Goal: Find specific page/section: Find specific page/section

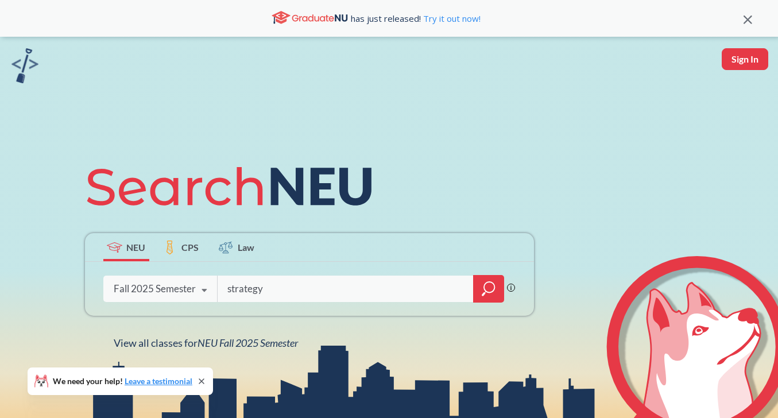
type input "strategy"
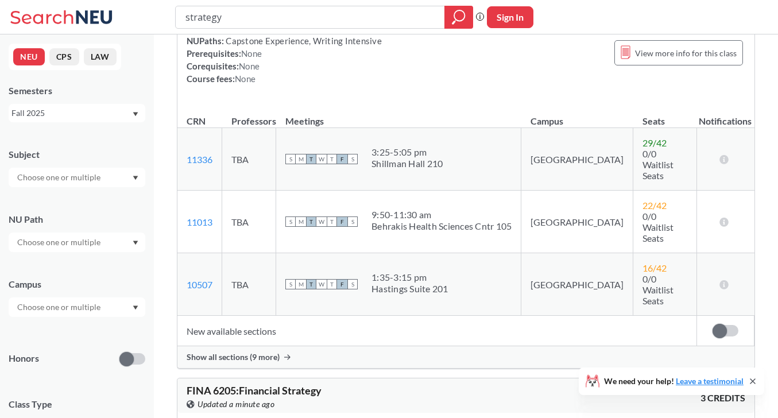
scroll to position [1015, 0]
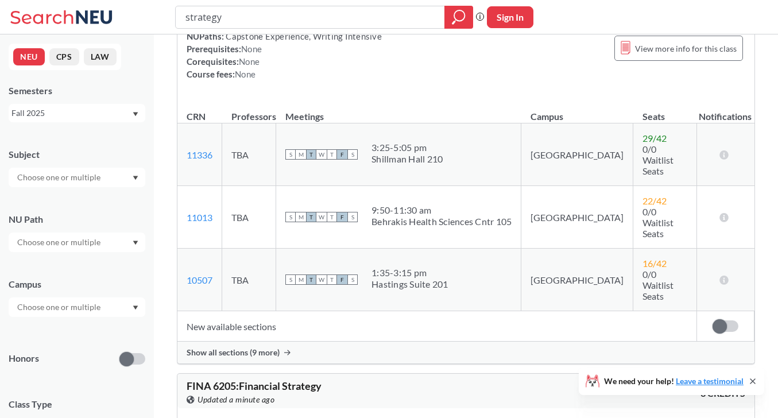
click at [269, 347] on span "Show all sections (9 more)" at bounding box center [233, 352] width 93 height 10
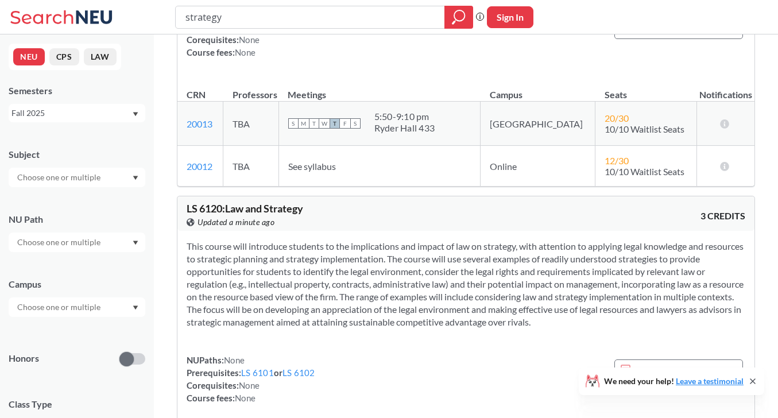
scroll to position [0, 0]
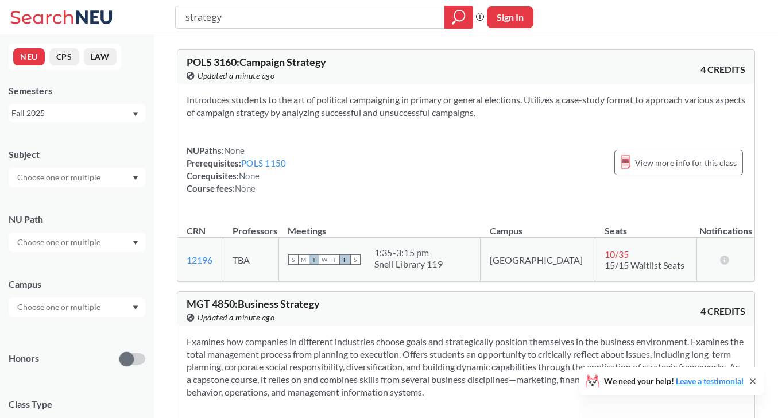
click at [500, 15] on button "Sign In" at bounding box center [510, 17] width 46 height 22
select select "US"
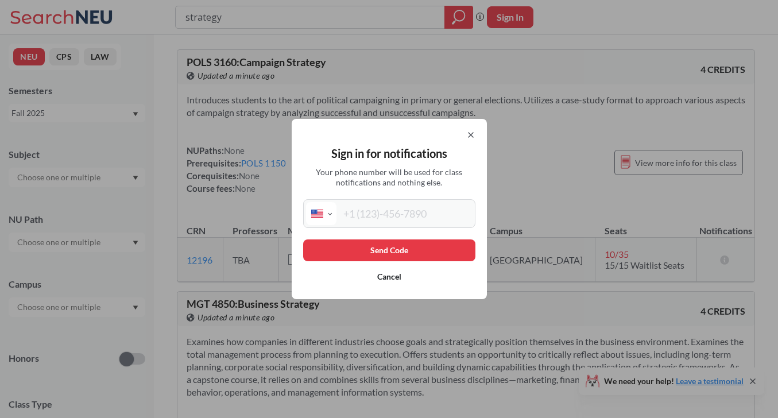
click at [383, 218] on input "tel" at bounding box center [404, 213] width 136 height 23
type input "[PHONE_NUMBER]"
click at [390, 251] on button "Send Code" at bounding box center [389, 250] width 172 height 22
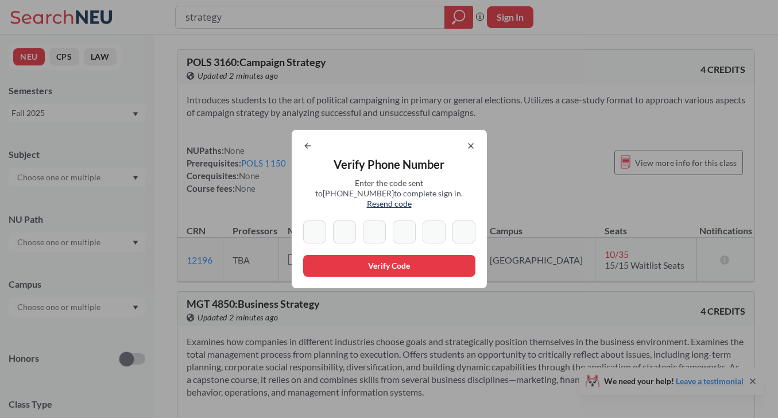
type input "4"
type input "1"
type input "9"
type input "0"
type input "7"
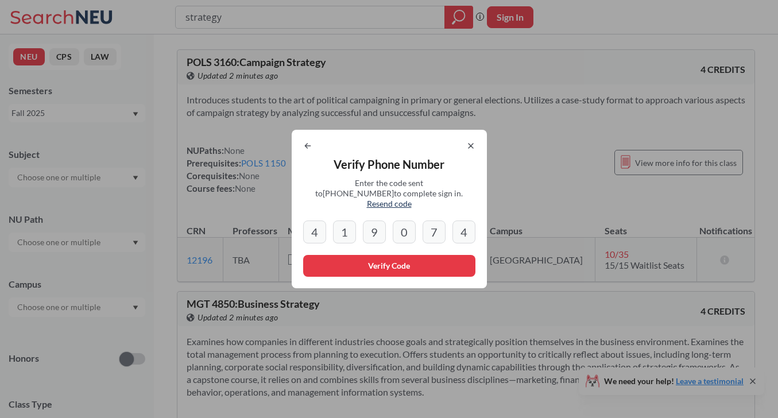
type input "4"
click at [377, 258] on button "Verify Code" at bounding box center [389, 266] width 172 height 22
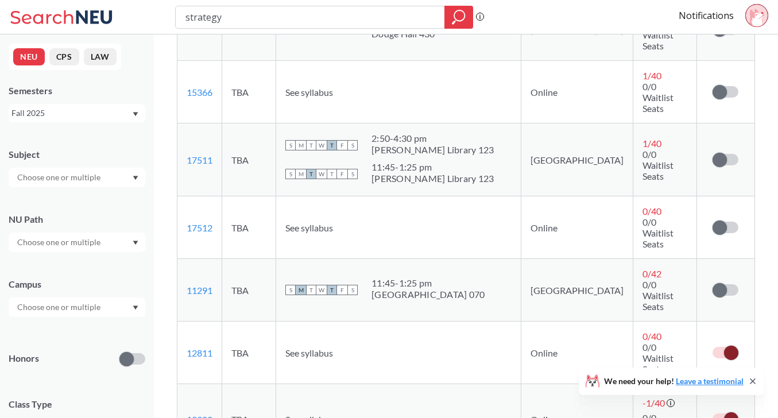
scroll to position [1390, 0]
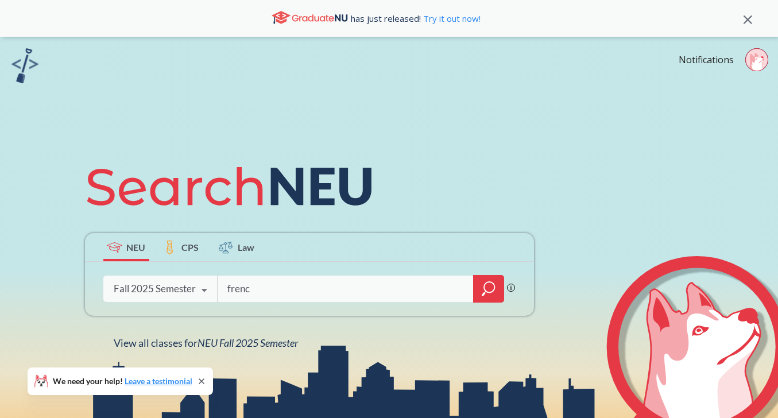
type input "french"
